Goal: Transaction & Acquisition: Purchase product/service

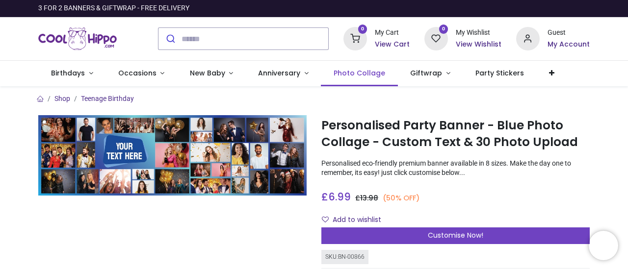
click at [368, 75] on span "Photo Collage" at bounding box center [358, 73] width 51 height 10
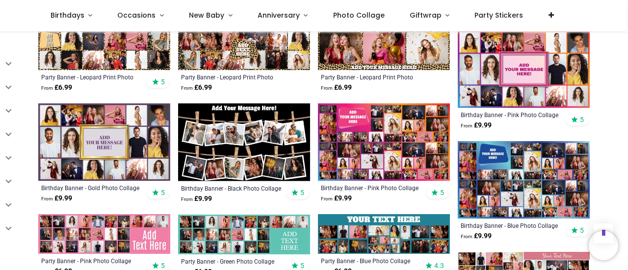
scroll to position [490, 0]
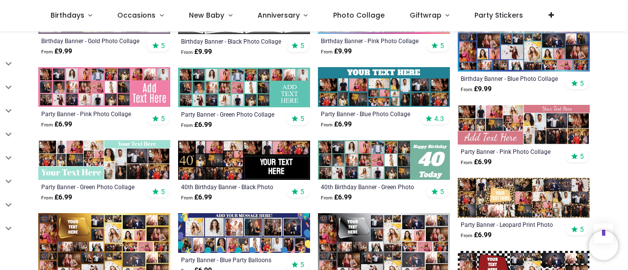
scroll to position [637, 0]
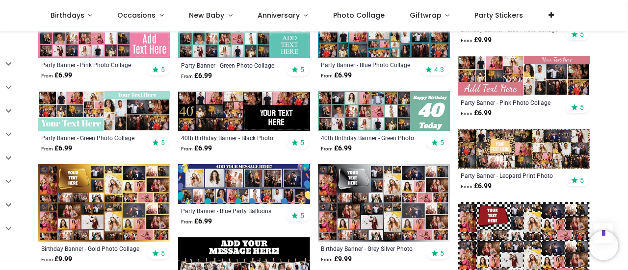
click at [265, 117] on img at bounding box center [244, 112] width 132 height 40
